Goal: Task Accomplishment & Management: Complete application form

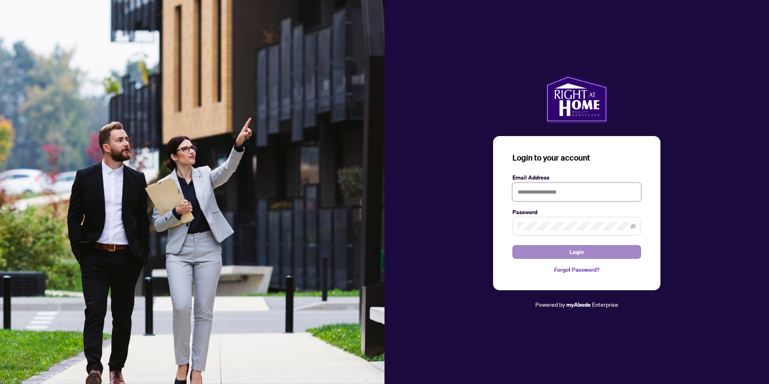
type input "**********"
click at [547, 251] on button "Login" at bounding box center [576, 252] width 129 height 14
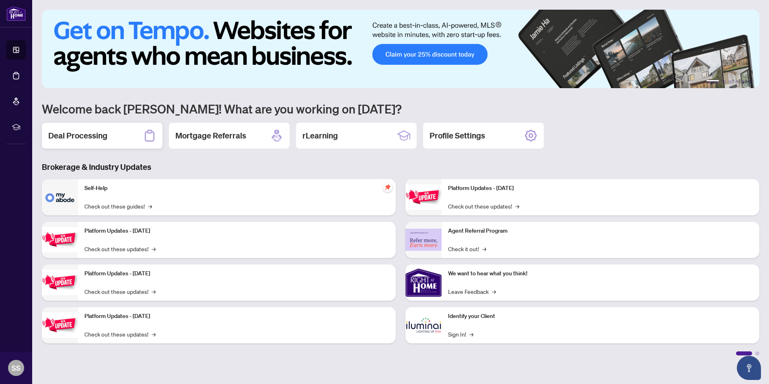
click at [77, 135] on h2 "Deal Processing" at bounding box center [77, 135] width 59 height 11
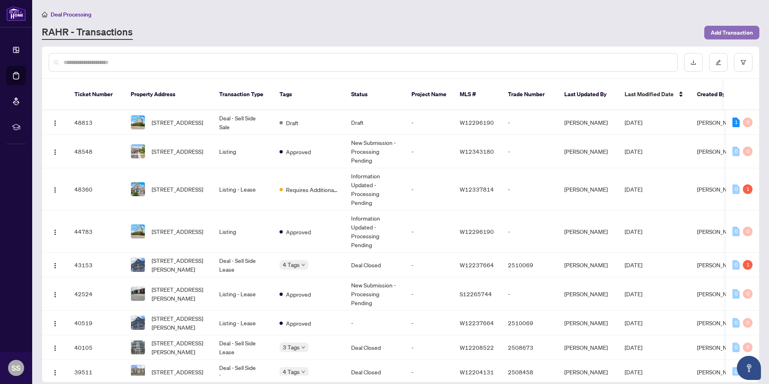
click at [714, 35] on span "Add Transaction" at bounding box center [732, 32] width 42 height 13
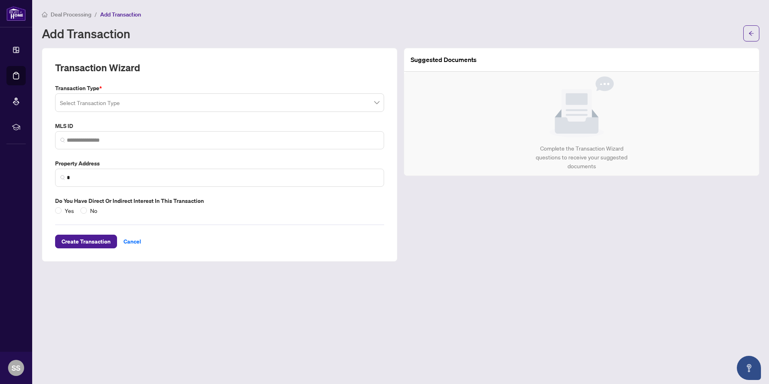
click at [378, 103] on span at bounding box center [219, 102] width 319 height 15
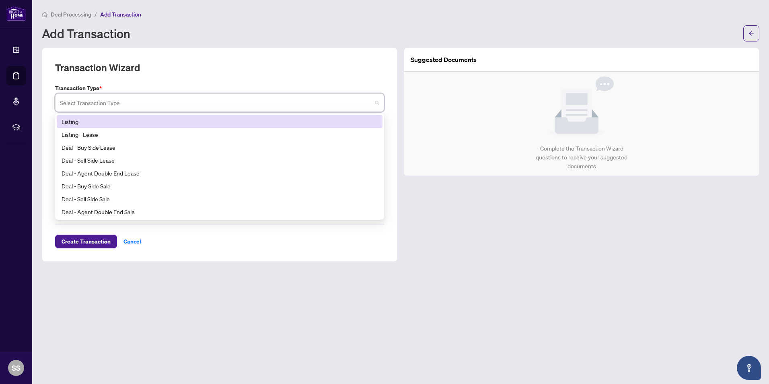
click at [94, 121] on div "Listing" at bounding box center [220, 121] width 316 height 9
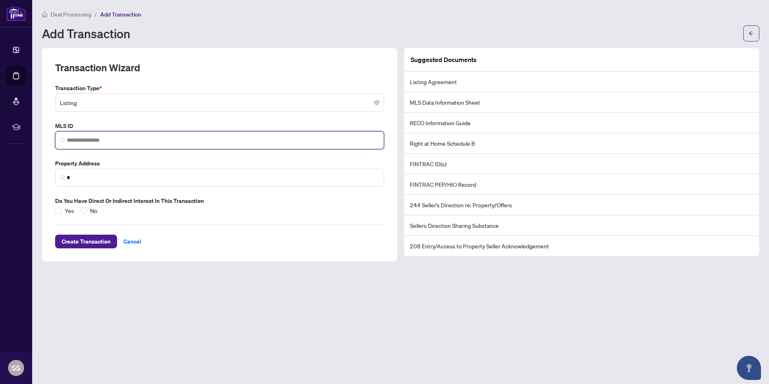
click at [128, 138] on input "search" at bounding box center [223, 140] width 312 height 8
paste input "*********"
type input "*********"
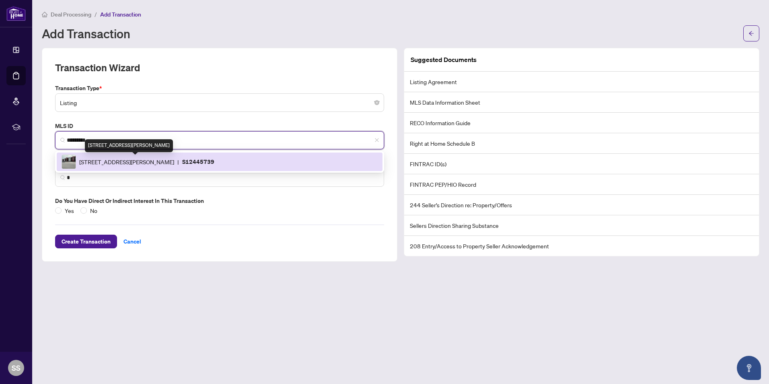
click at [152, 162] on span "[STREET_ADDRESS][PERSON_NAME]" at bounding box center [126, 161] width 95 height 9
type input "**********"
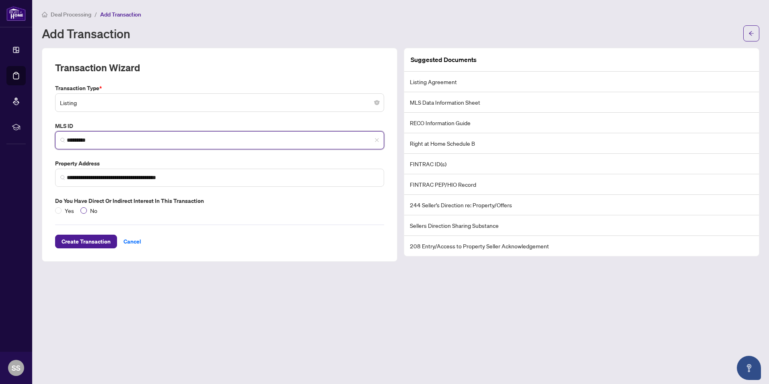
type input "*********"
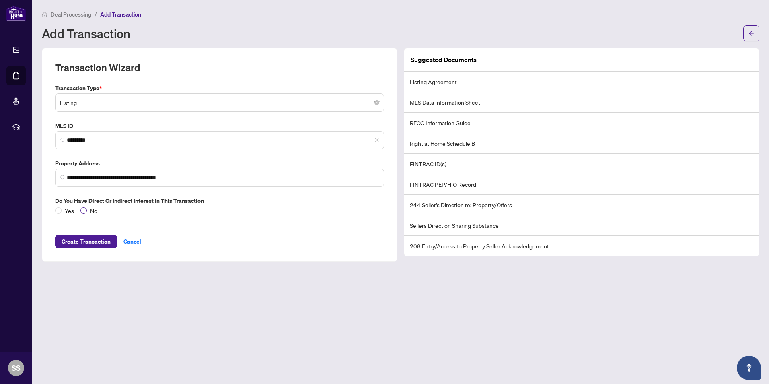
click at [87, 210] on span "No" at bounding box center [94, 210] width 14 height 9
click at [98, 240] on span "Create Transaction" at bounding box center [86, 241] width 49 height 13
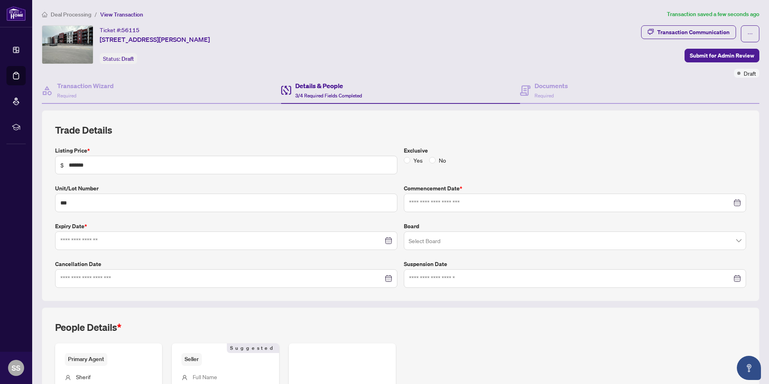
type input "**********"
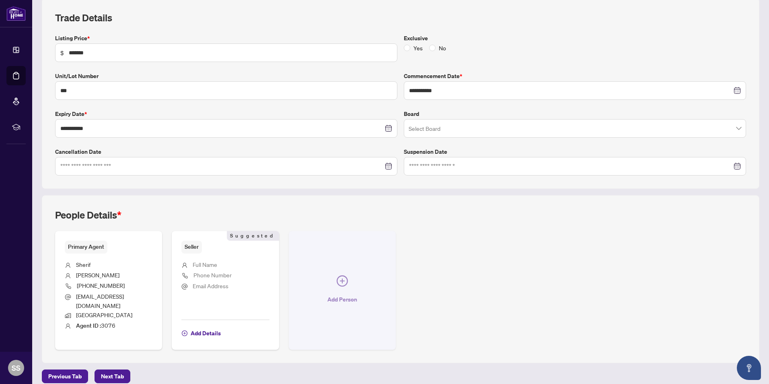
scroll to position [113, 0]
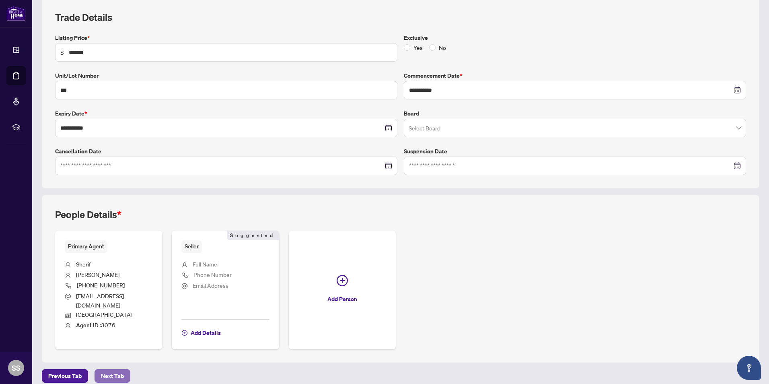
click at [121, 369] on span "Next Tab" at bounding box center [112, 375] width 23 height 13
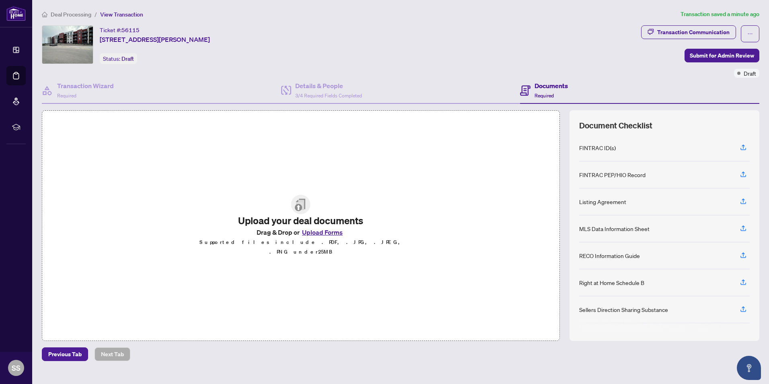
click at [323, 236] on button "Upload Forms" at bounding box center [322, 232] width 45 height 10
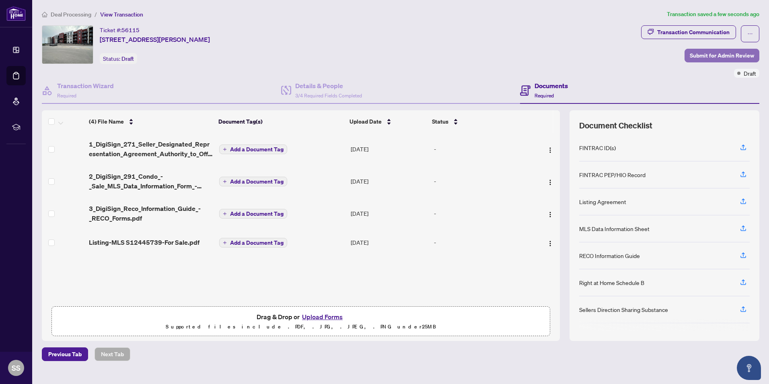
click at [710, 58] on span "Submit for Admin Review" at bounding box center [722, 55] width 64 height 13
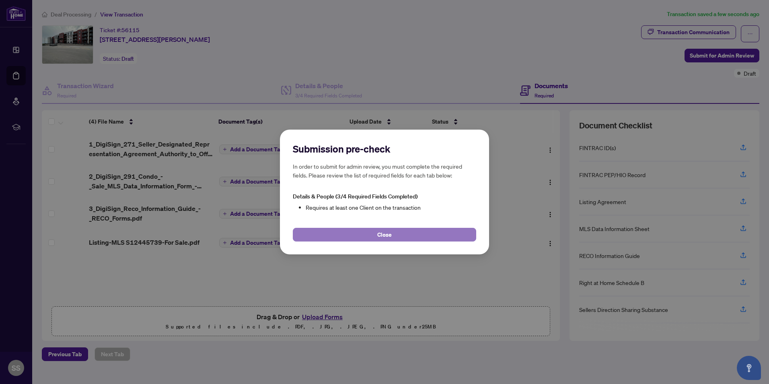
click at [397, 233] on button "Close" at bounding box center [384, 235] width 183 height 14
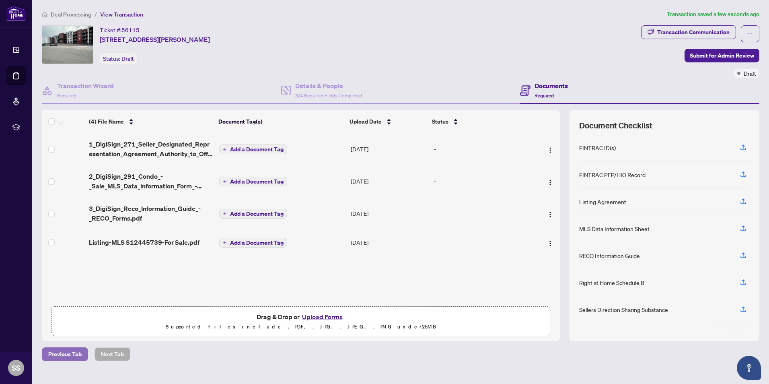
click at [51, 356] on span "Previous Tab" at bounding box center [64, 354] width 33 height 13
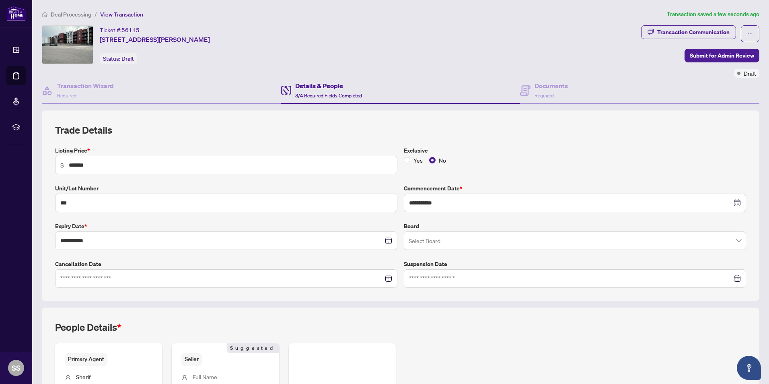
click at [735, 242] on span at bounding box center [575, 240] width 333 height 15
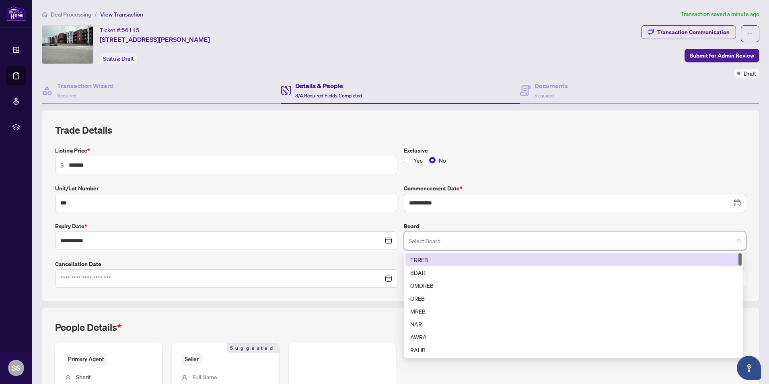
click at [429, 261] on div "TRREB" at bounding box center [573, 259] width 327 height 9
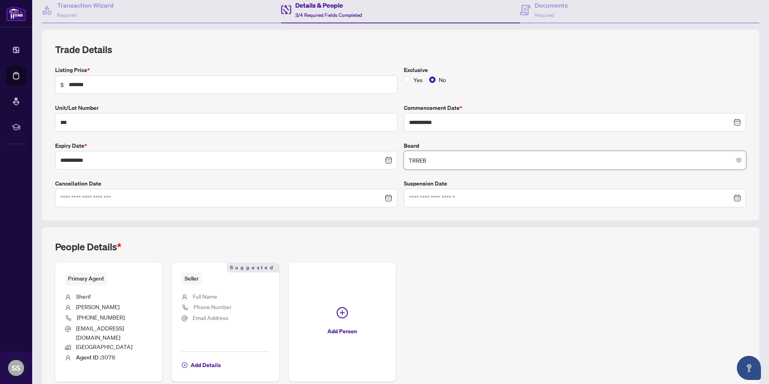
scroll to position [113, 0]
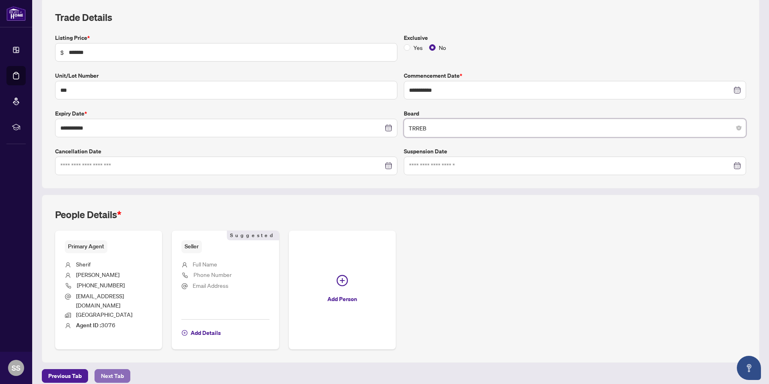
click at [117, 369] on span "Next Tab" at bounding box center [112, 375] width 23 height 13
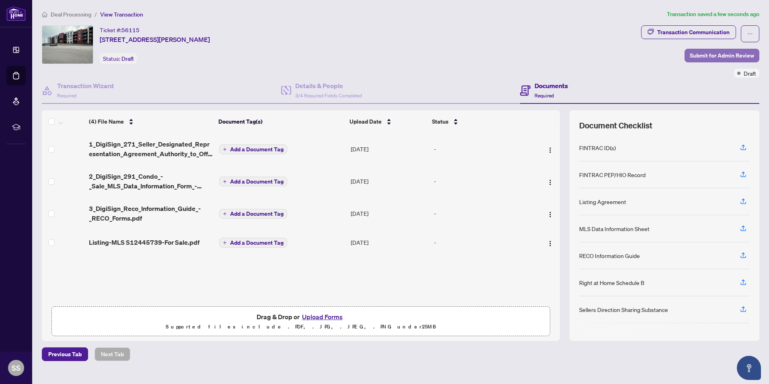
click at [732, 56] on span "Submit for Admin Review" at bounding box center [722, 55] width 64 height 13
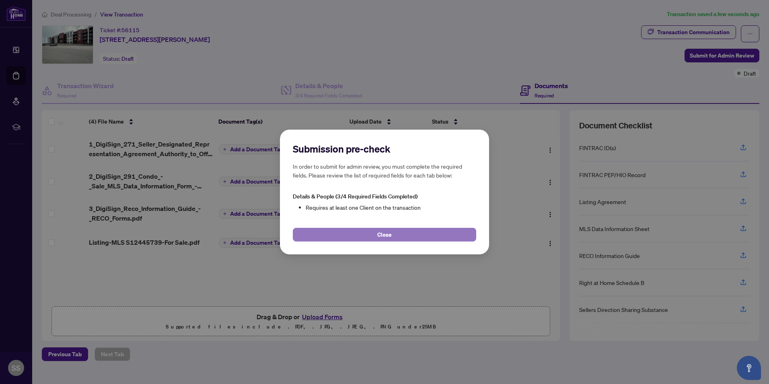
click at [384, 233] on span "Close" at bounding box center [384, 234] width 14 height 13
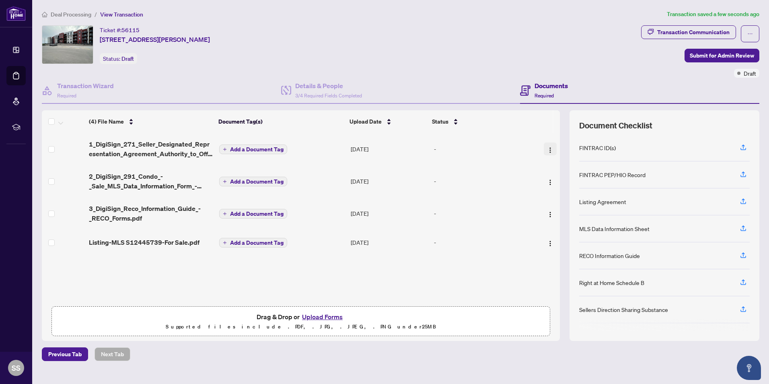
click at [550, 150] on img "button" at bounding box center [550, 150] width 6 height 6
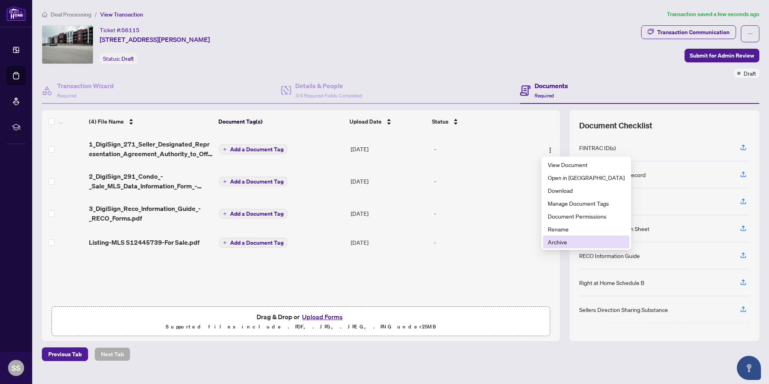
click at [566, 240] on span "Archive" at bounding box center [586, 241] width 77 height 9
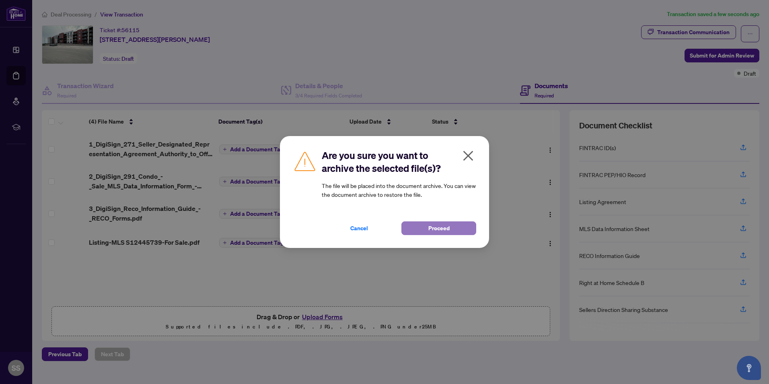
click at [457, 232] on button "Proceed" at bounding box center [438, 228] width 75 height 14
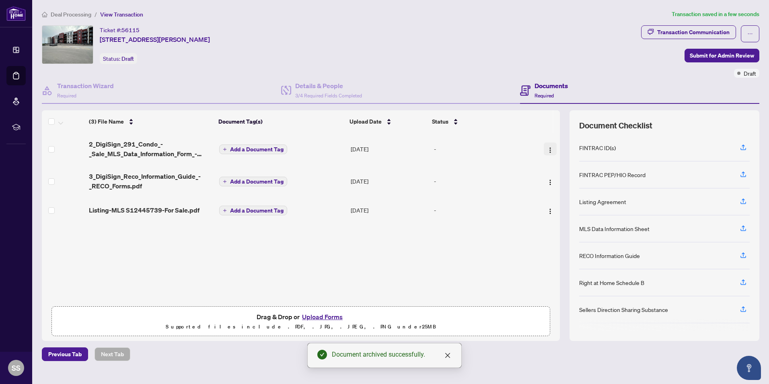
click at [547, 148] on img "button" at bounding box center [550, 150] width 6 height 6
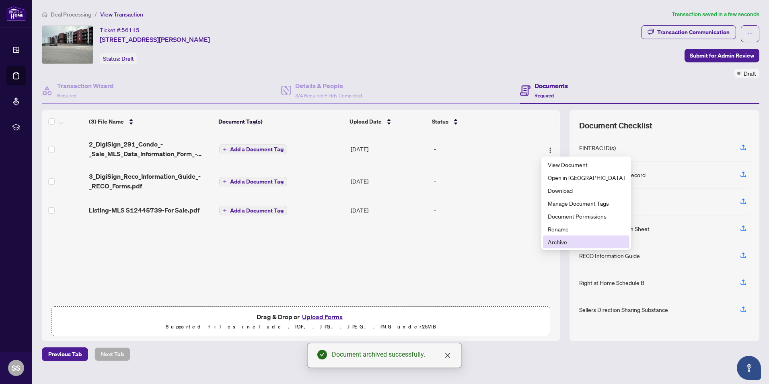
click at [567, 241] on span "Archive" at bounding box center [586, 241] width 77 height 9
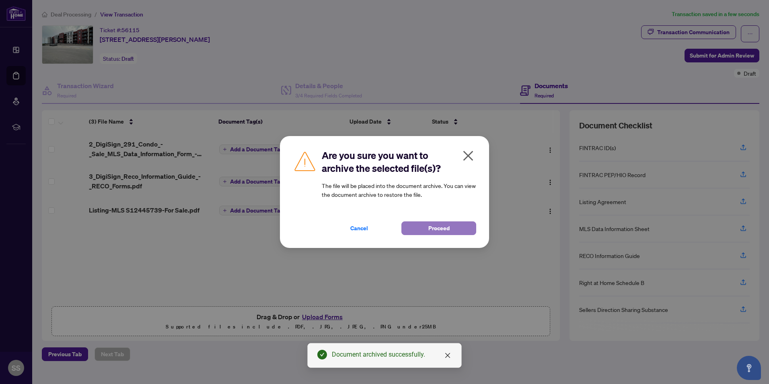
click at [455, 230] on button "Proceed" at bounding box center [438, 228] width 75 height 14
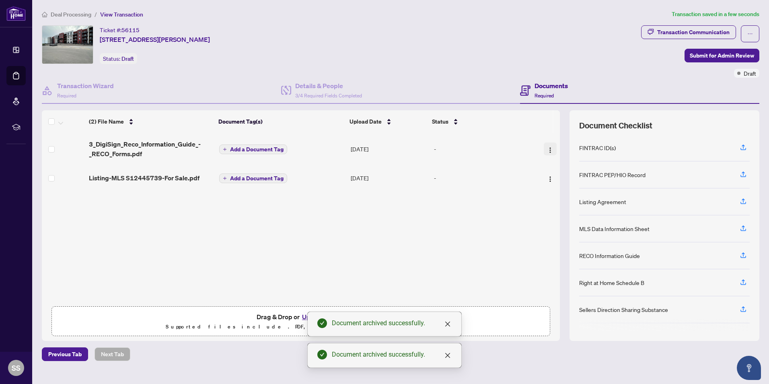
click at [547, 148] on img "button" at bounding box center [550, 150] width 6 height 6
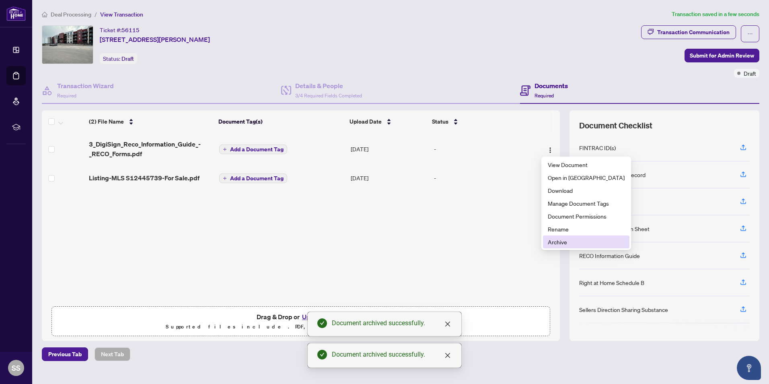
click at [568, 241] on span "Archive" at bounding box center [586, 241] width 77 height 9
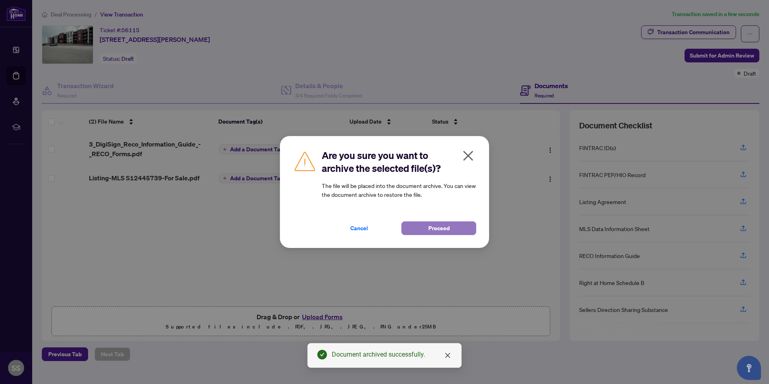
click at [452, 235] on button "Proceed" at bounding box center [438, 228] width 75 height 14
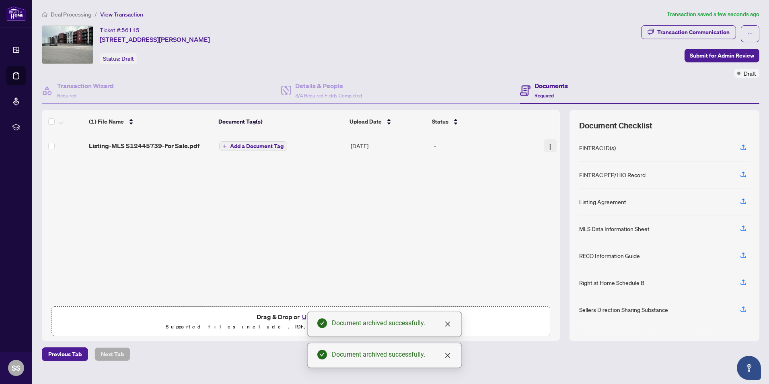
click at [547, 144] on img "button" at bounding box center [550, 147] width 6 height 6
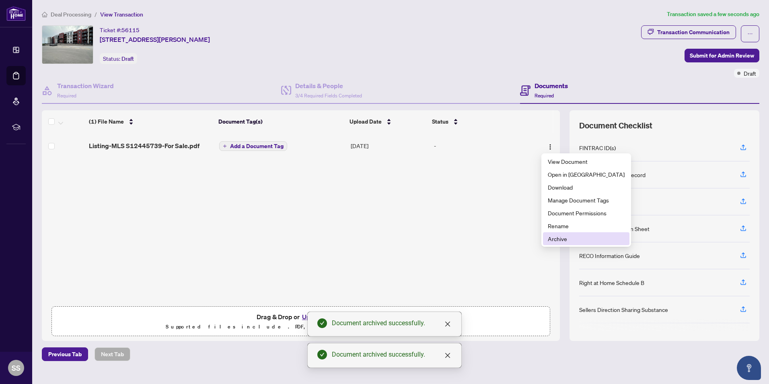
click at [556, 235] on span "Archive" at bounding box center [586, 238] width 77 height 9
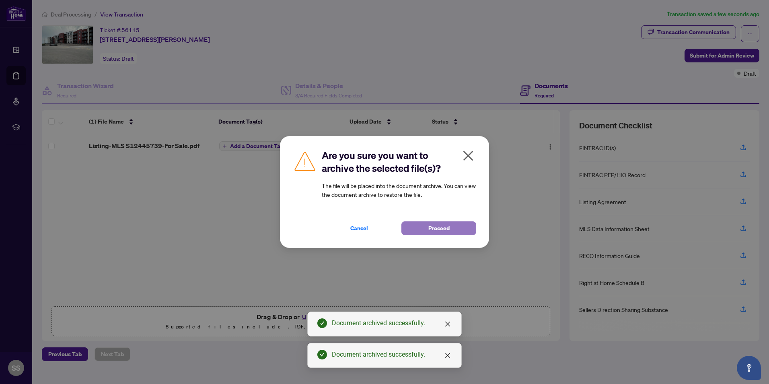
click at [463, 228] on button "Proceed" at bounding box center [438, 228] width 75 height 14
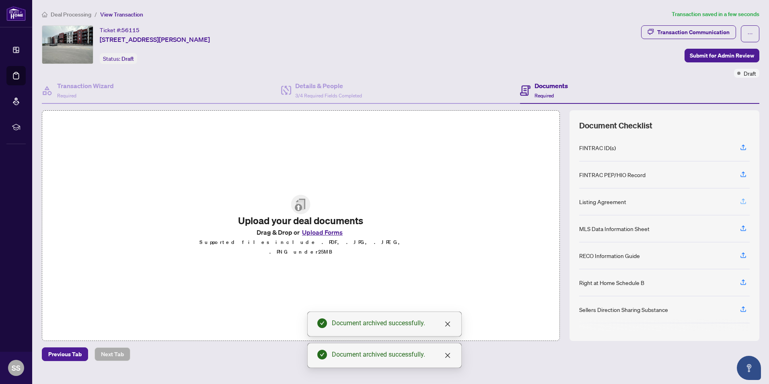
click at [745, 202] on icon "button" at bounding box center [743, 201] width 7 height 7
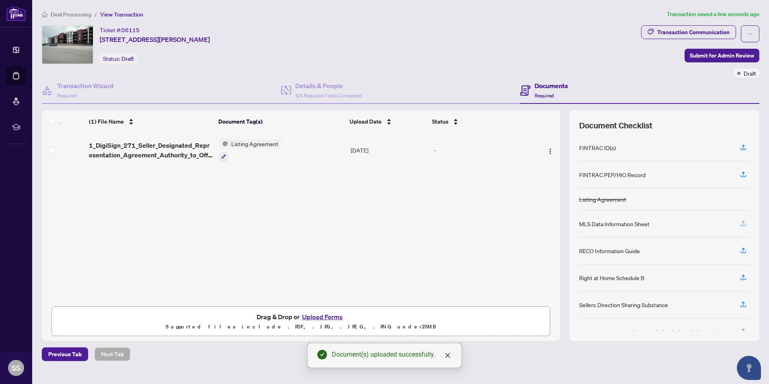
click at [746, 221] on icon "button" at bounding box center [743, 223] width 7 height 7
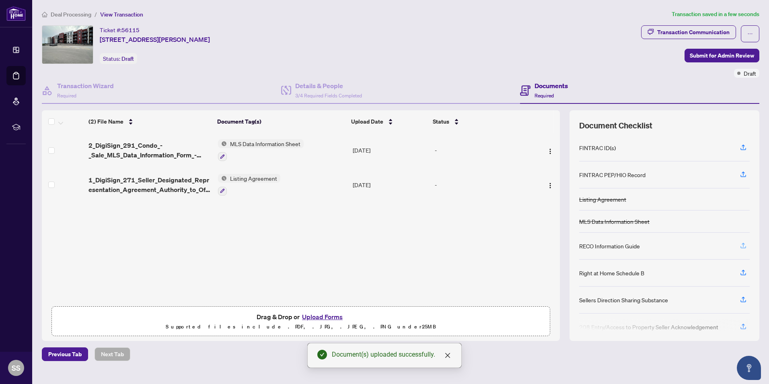
click at [743, 243] on icon "button" at bounding box center [743, 245] width 7 height 7
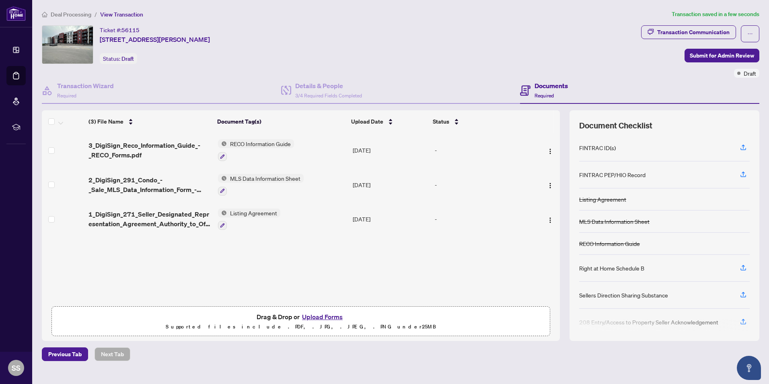
click at [321, 317] on button "Upload Forms" at bounding box center [322, 316] width 45 height 10
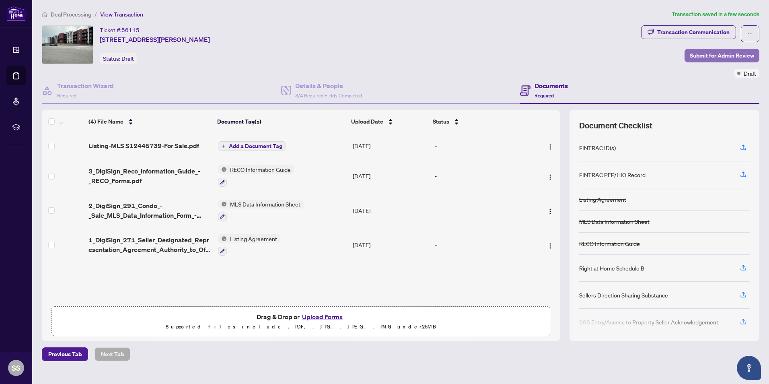
click at [708, 56] on span "Submit for Admin Review" at bounding box center [722, 55] width 64 height 13
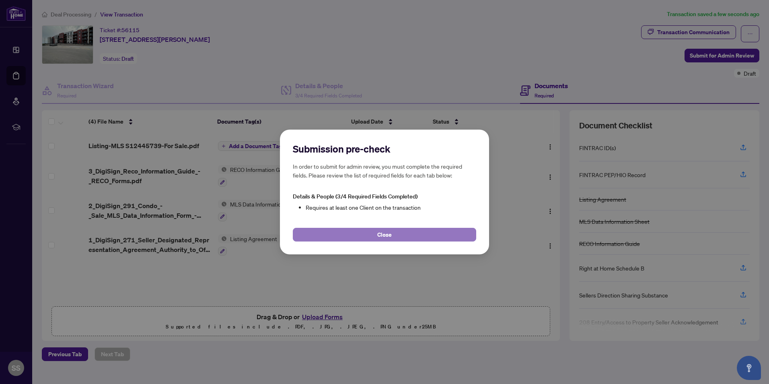
click at [405, 232] on button "Close" at bounding box center [384, 235] width 183 height 14
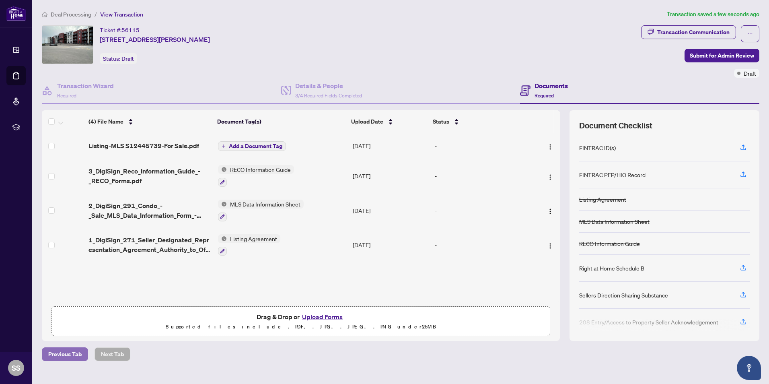
click at [66, 357] on span "Previous Tab" at bounding box center [64, 354] width 33 height 13
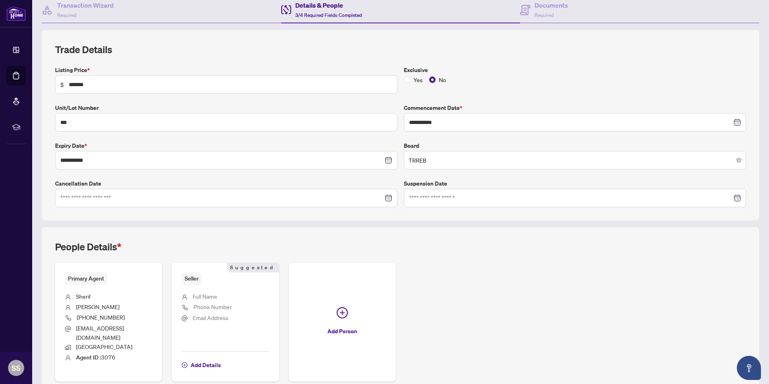
scroll to position [113, 0]
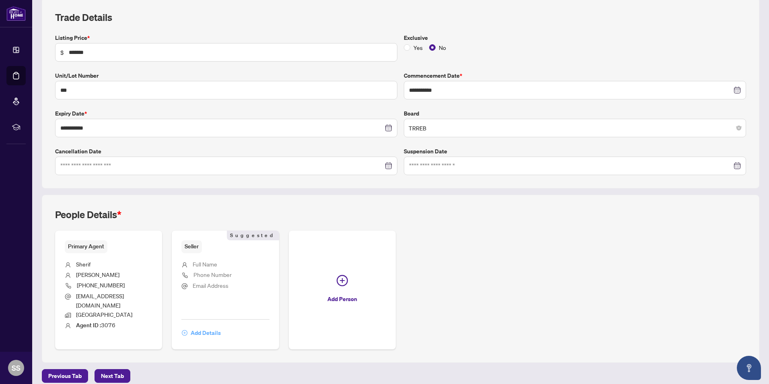
click at [214, 326] on span "Add Details" at bounding box center [206, 332] width 30 height 13
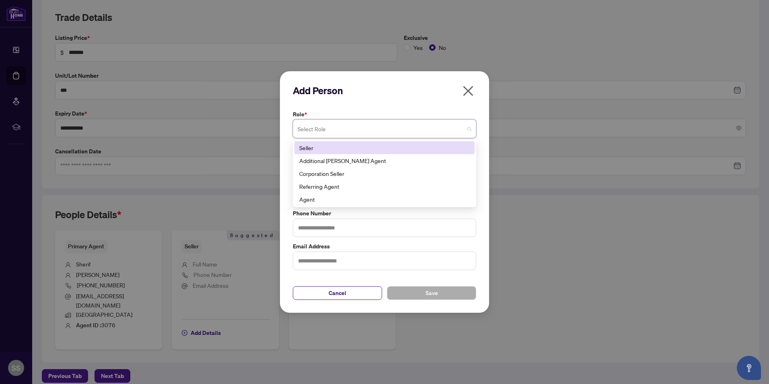
click at [468, 130] on span at bounding box center [385, 128] width 174 height 15
click at [409, 145] on div "Seller" at bounding box center [384, 147] width 171 height 9
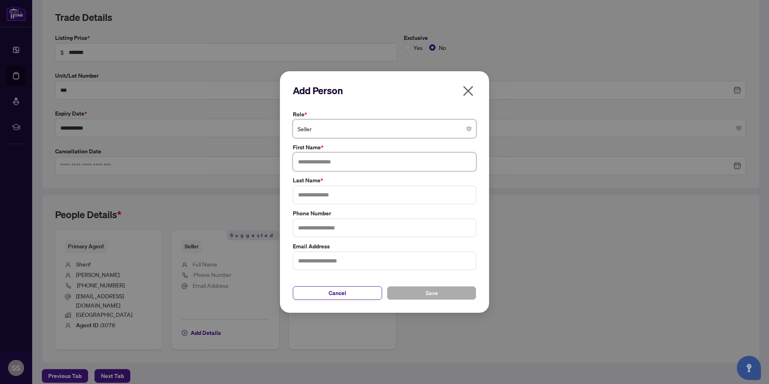
click at [352, 160] on input "text" at bounding box center [384, 161] width 183 height 19
type input "****"
click at [324, 194] on input "text" at bounding box center [384, 194] width 183 height 19
type input "*****"
click at [419, 294] on button "Save" at bounding box center [431, 293] width 89 height 14
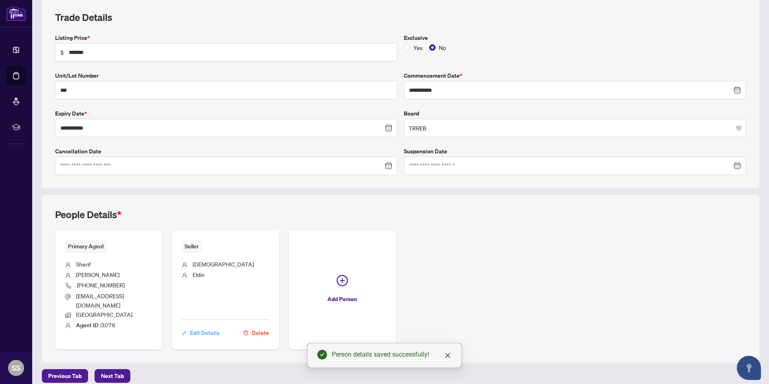
click at [208, 326] on span "Edit Details" at bounding box center [205, 332] width 30 height 13
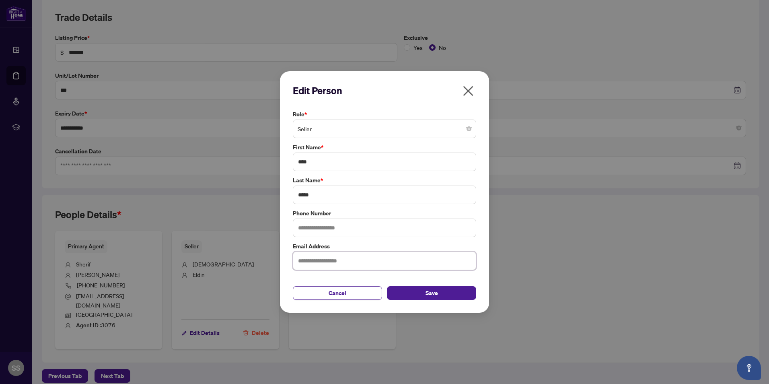
click at [311, 259] on input "text" at bounding box center [384, 260] width 183 height 19
type input "*"
click at [418, 295] on button "Save" at bounding box center [431, 293] width 89 height 14
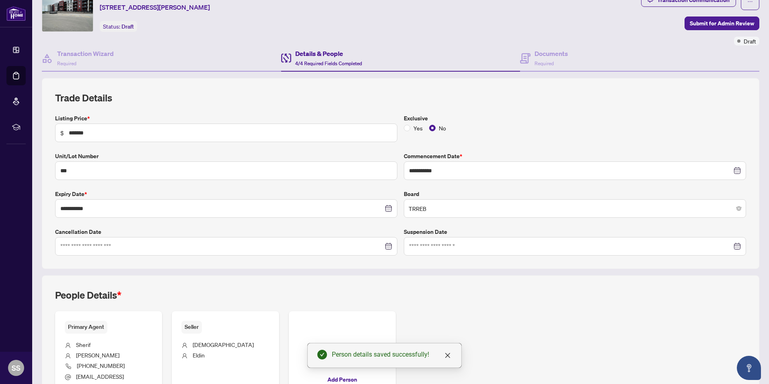
scroll to position [0, 0]
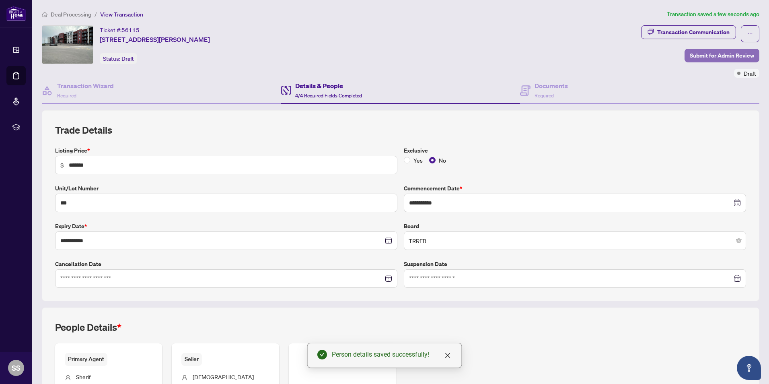
click at [711, 57] on span "Submit for Admin Review" at bounding box center [722, 55] width 64 height 13
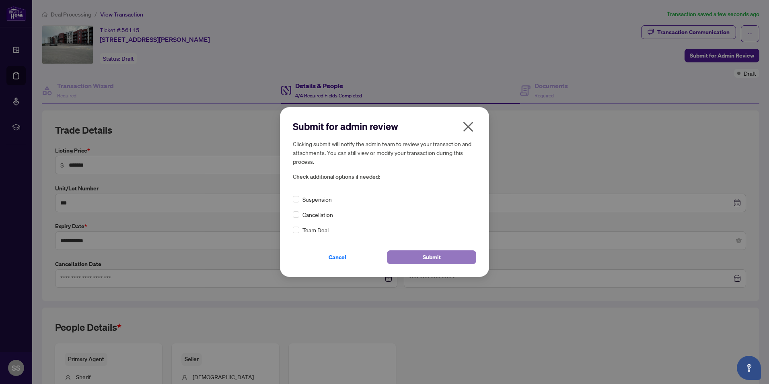
click at [430, 253] on span "Submit" at bounding box center [432, 257] width 18 height 13
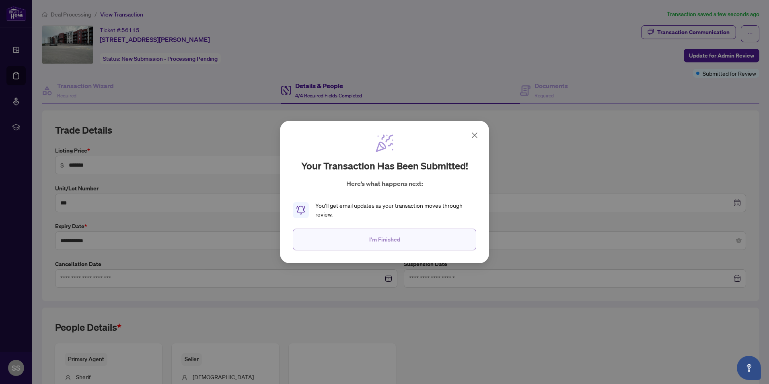
click at [343, 239] on button "I'm Finished" at bounding box center [384, 239] width 183 height 22
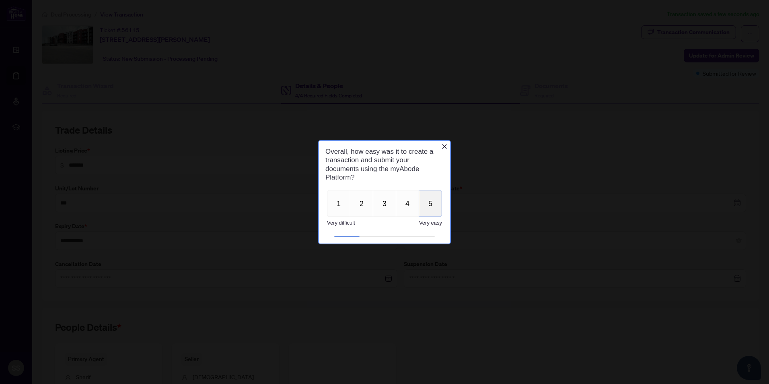
click at [434, 202] on button "5" at bounding box center [430, 202] width 23 height 27
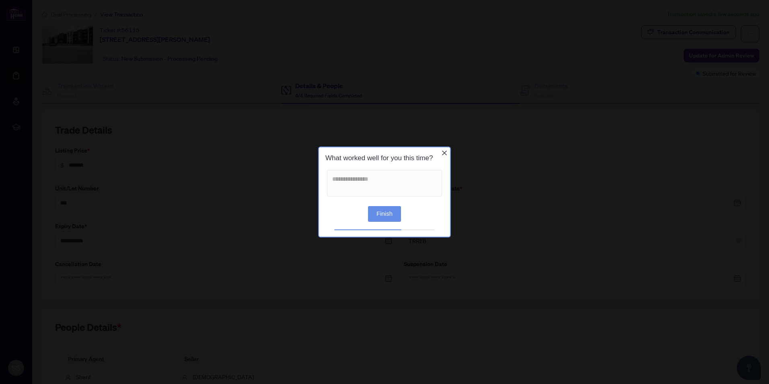
click at [387, 215] on button "Finish" at bounding box center [384, 214] width 33 height 16
